Goal: Information Seeking & Learning: Find specific fact

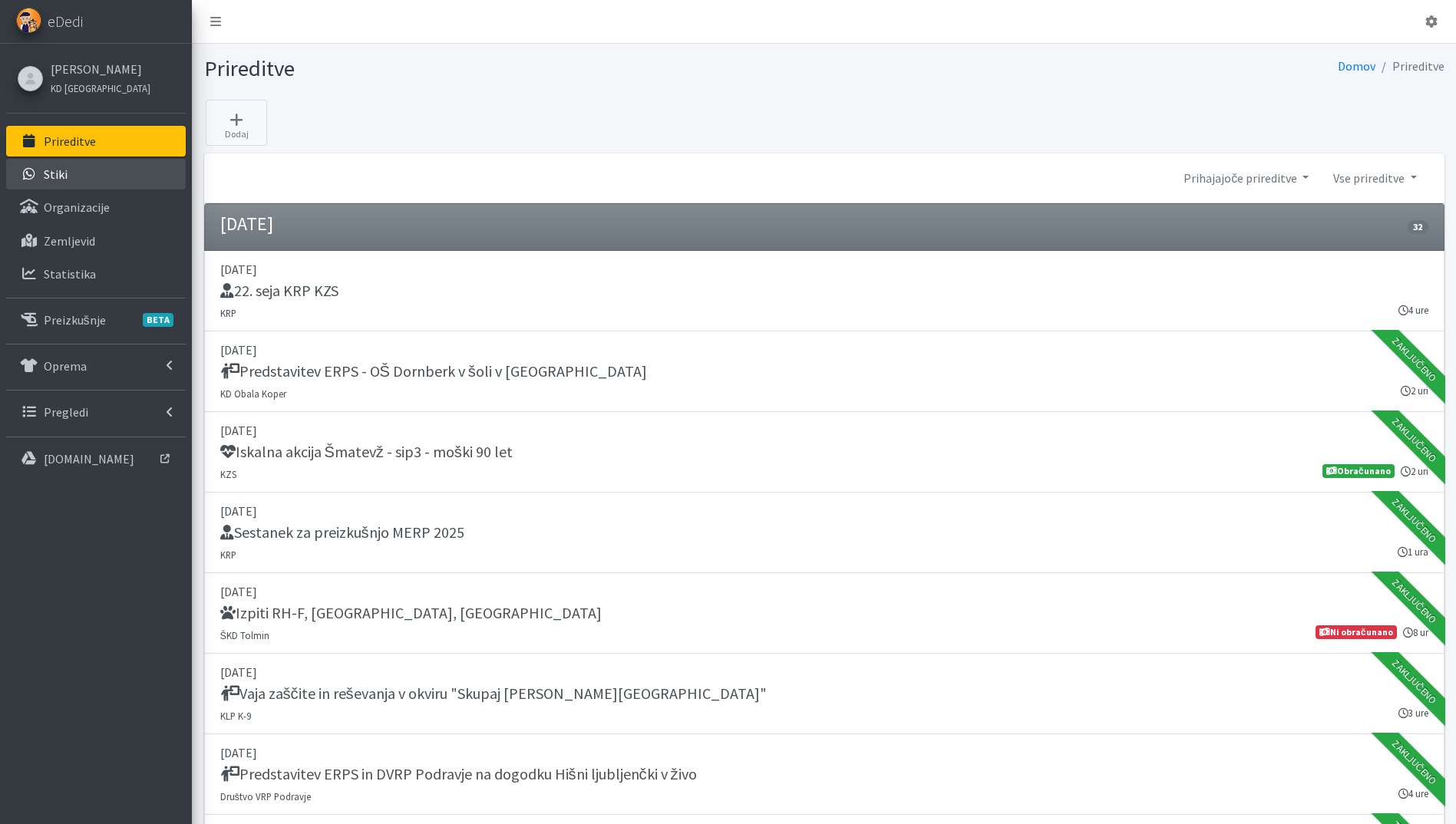
click at [86, 166] on link "Stiki" at bounding box center [96, 174] width 180 height 31
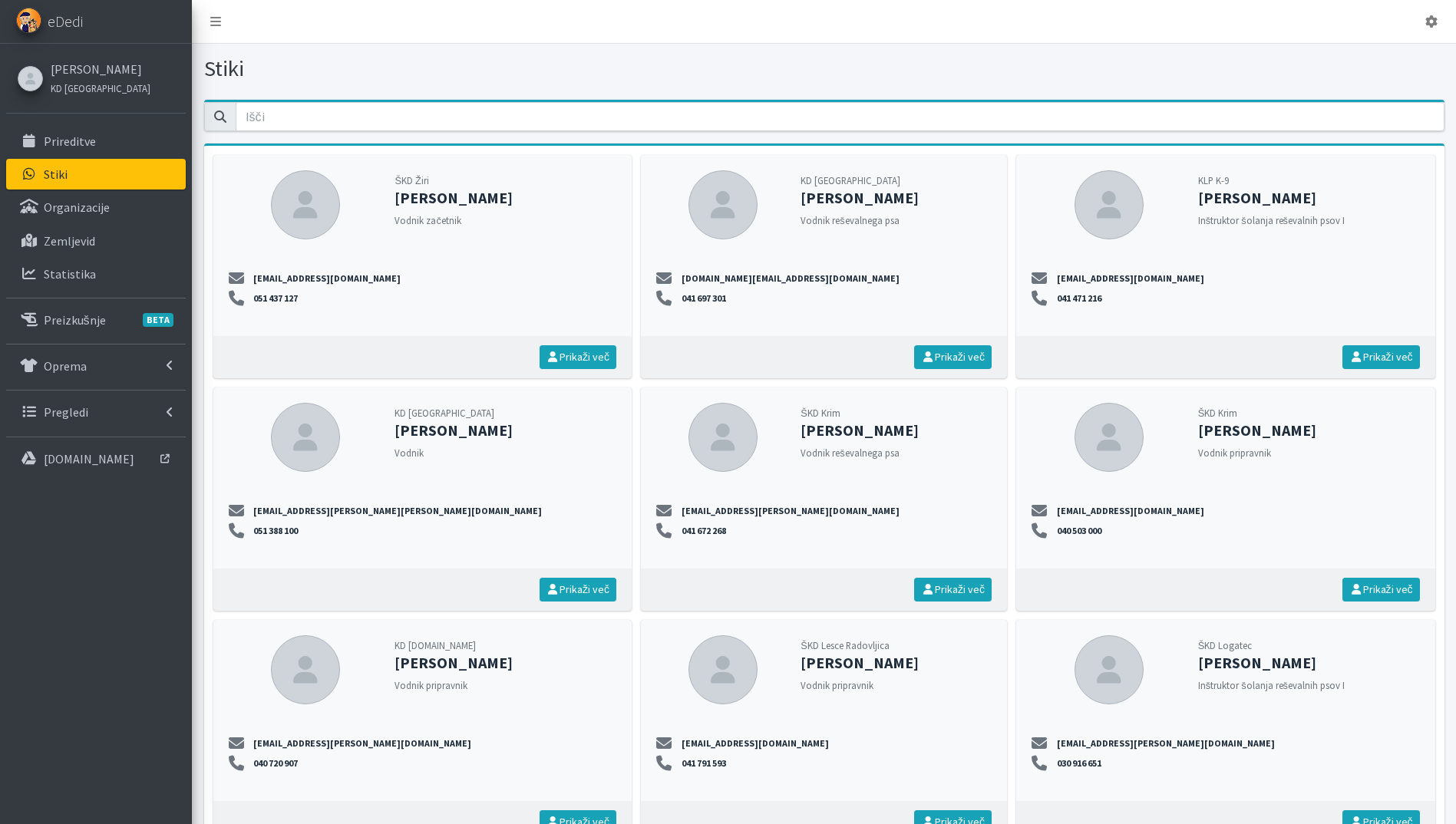
click at [77, 235] on p "Zemljevid" at bounding box center [69, 240] width 51 height 15
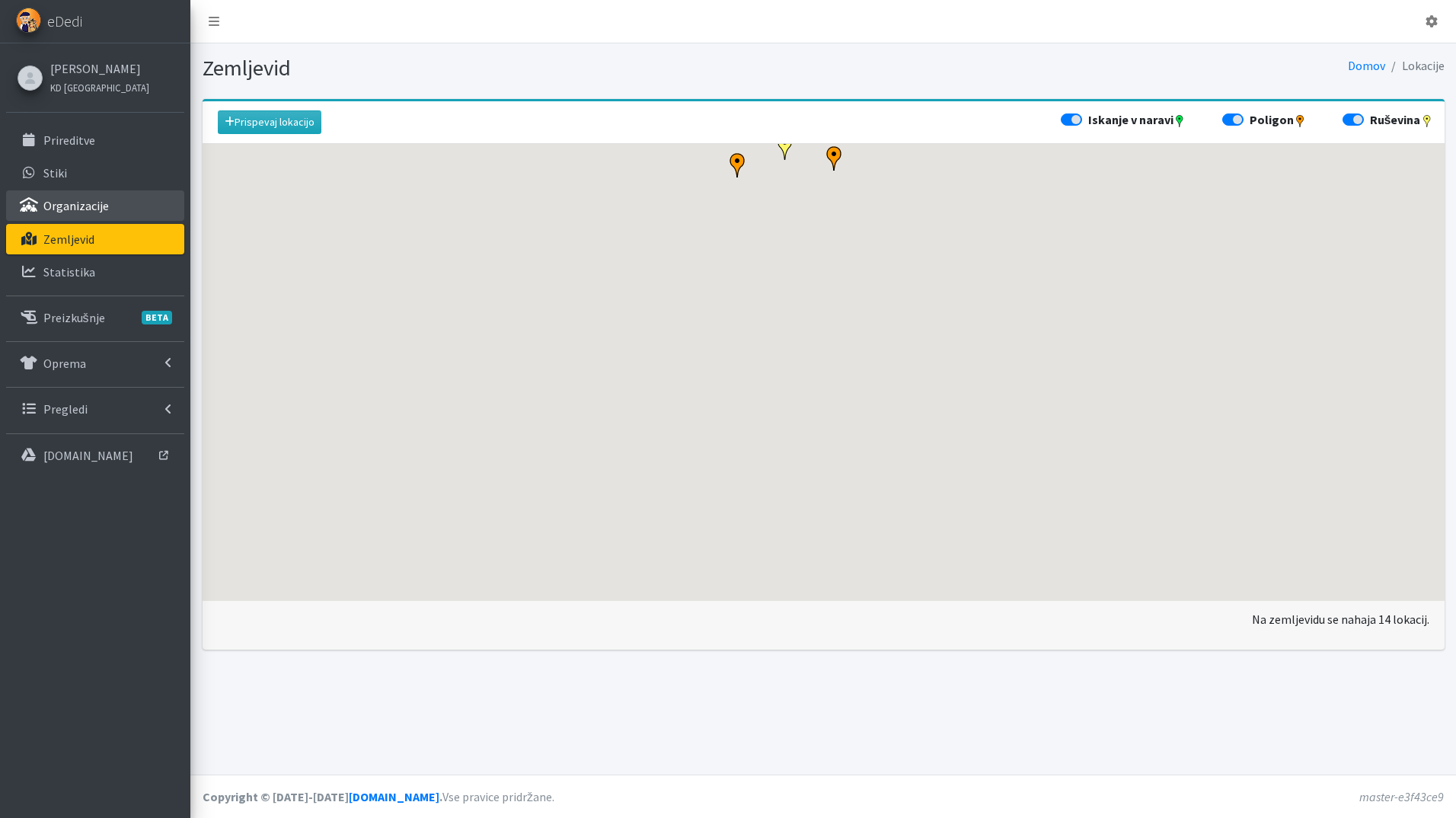
click at [75, 212] on p "Organizacije" at bounding box center [75, 205] width 65 height 15
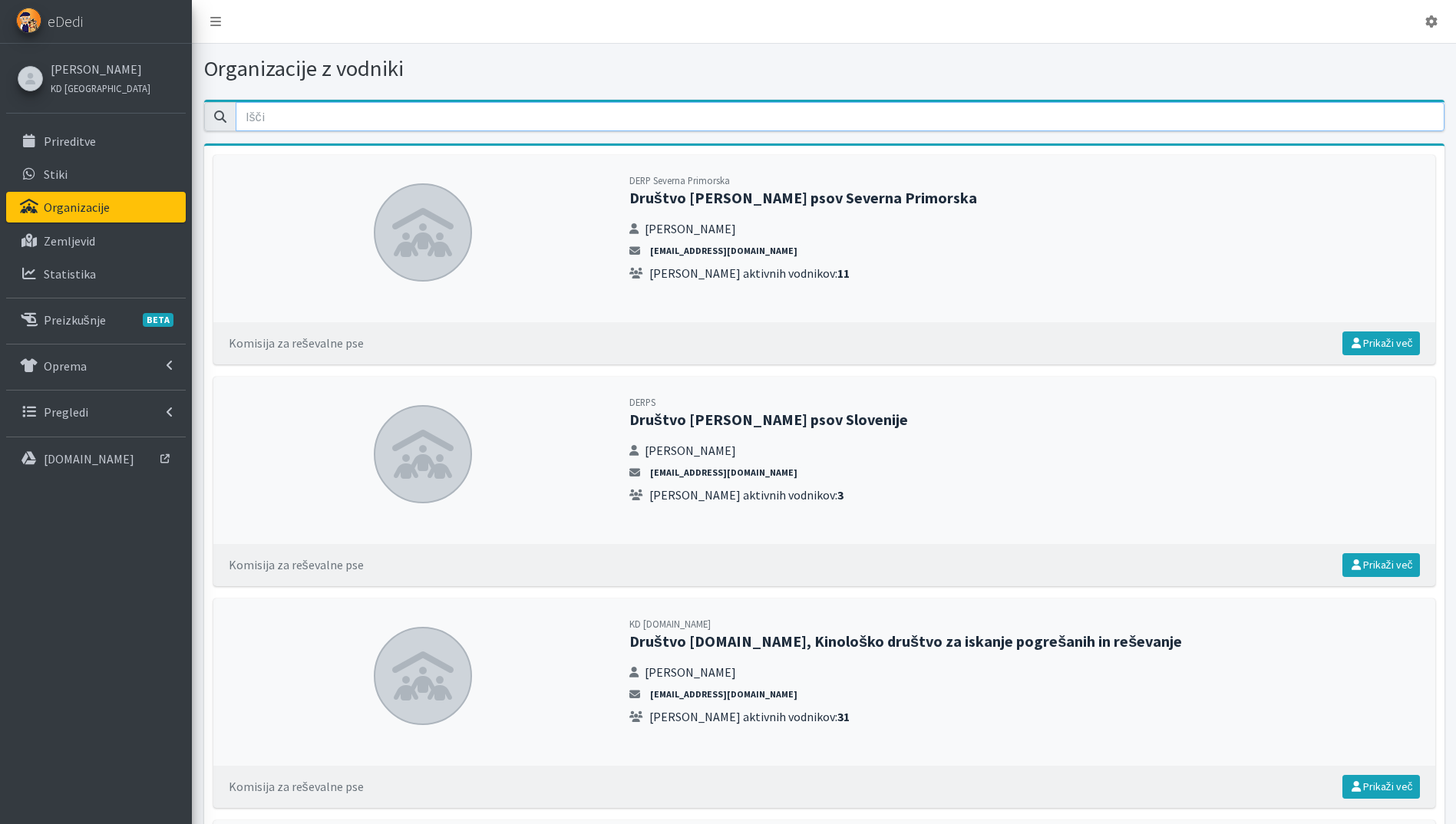
drag, startPoint x: 1187, startPoint y: 120, endPoint x: 1149, endPoint y: 116, distance: 38.2
click at [1187, 120] on input "email" at bounding box center [840, 116] width 1209 height 29
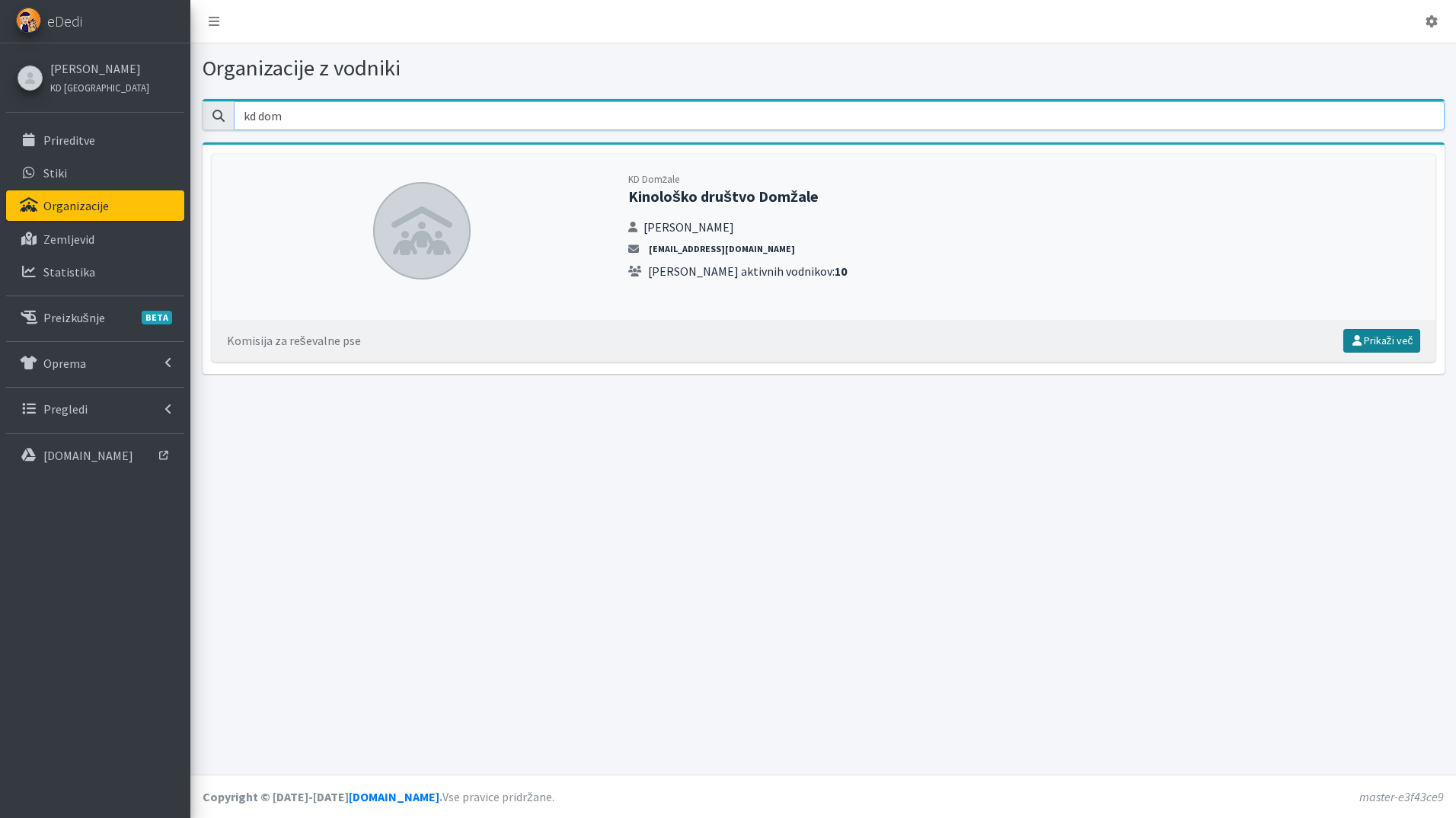
type input "kd dom"
click at [1384, 344] on link "Prikaži več" at bounding box center [1382, 341] width 77 height 24
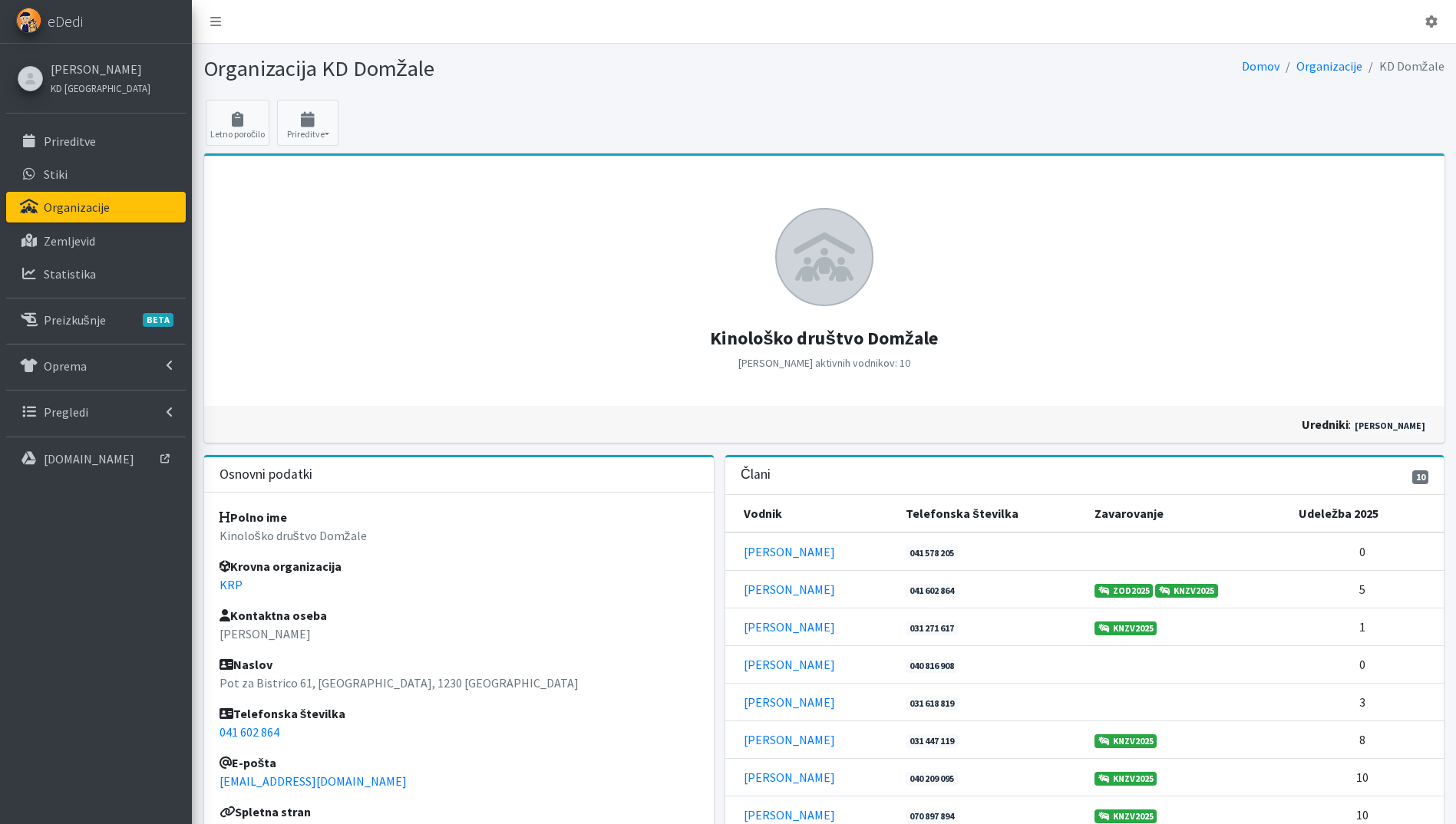
drag, startPoint x: 453, startPoint y: 682, endPoint x: 190, endPoint y: 681, distance: 263.0
click at [190, 681] on div "Odjavi se eDedi [PERSON_NAME] KD [GEOGRAPHIC_DATA] Psi" at bounding box center [728, 544] width 1456 height 1089
click at [463, 681] on p "Pot za Bistrico 61, [GEOGRAPHIC_DATA], 1230 [GEOGRAPHIC_DATA]" at bounding box center [459, 682] width 479 height 18
drag, startPoint x: 449, startPoint y: 684, endPoint x: 213, endPoint y: 688, distance: 236.0
click at [213, 688] on div "Polno ime Kinološko društvo Domžale Krovna organizacija KRP Kontaktna oseba [PE…" at bounding box center [459, 738] width 510 height 491
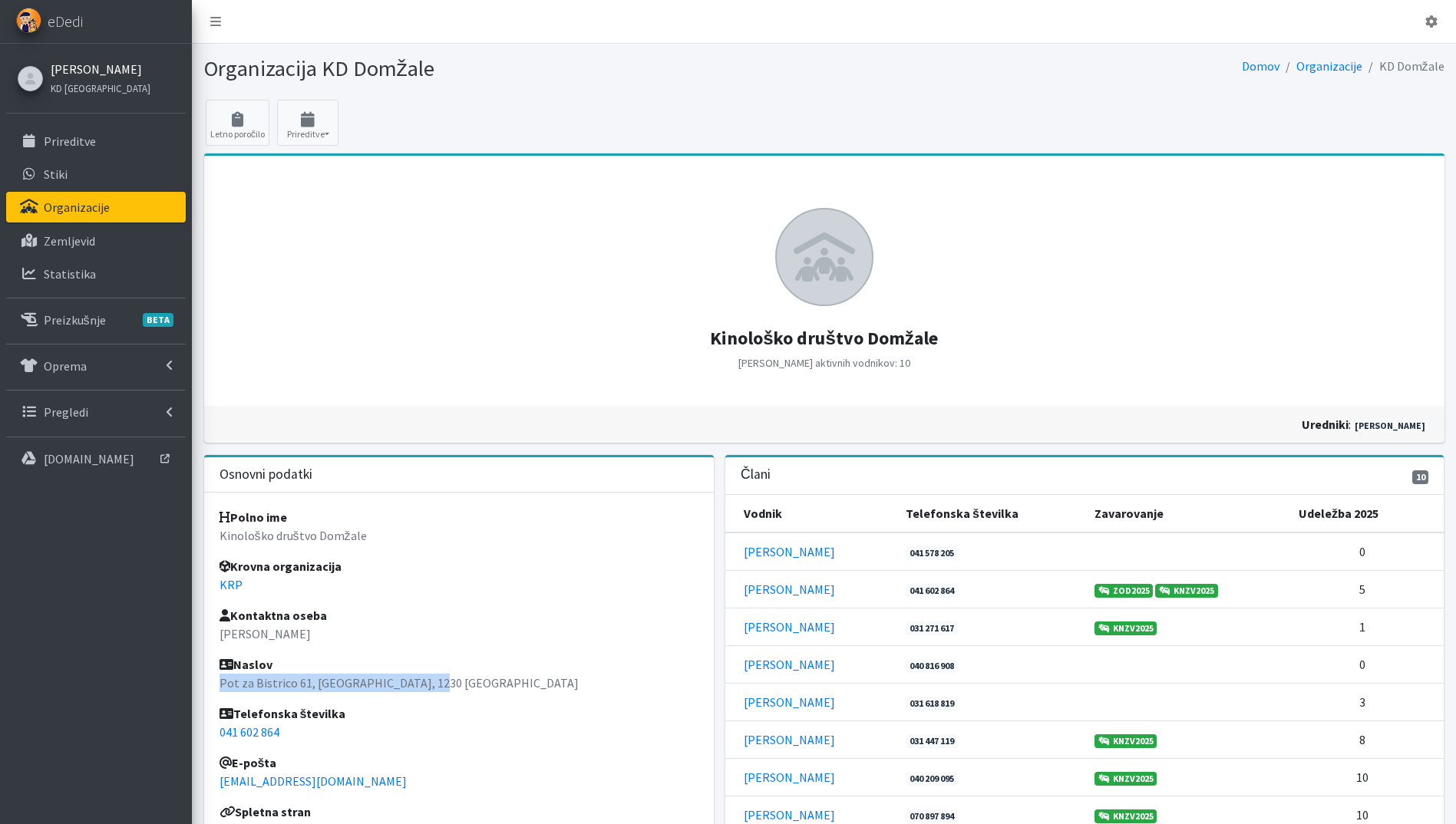
click at [86, 66] on link "[PERSON_NAME]" at bounding box center [101, 69] width 100 height 18
